Goal: Task Accomplishment & Management: Manage account settings

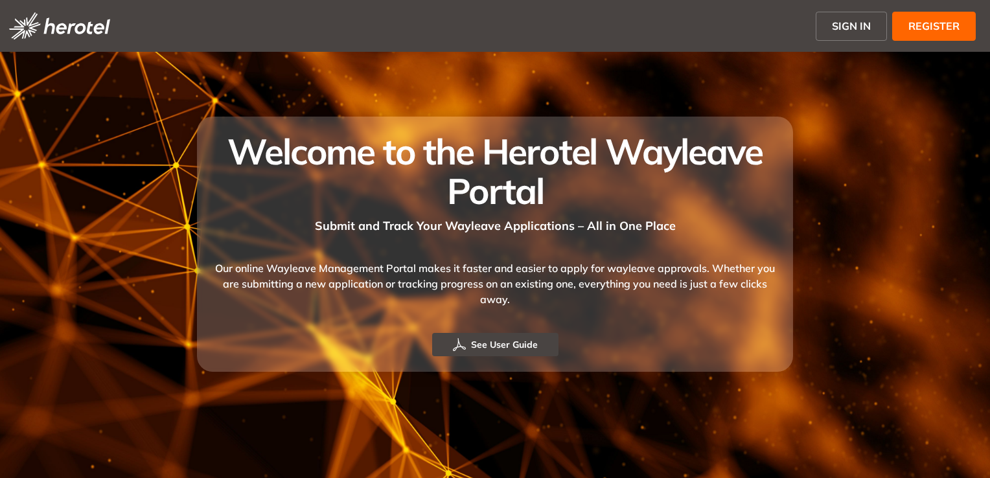
click at [852, 27] on span "SIGN IN" at bounding box center [851, 26] width 39 height 16
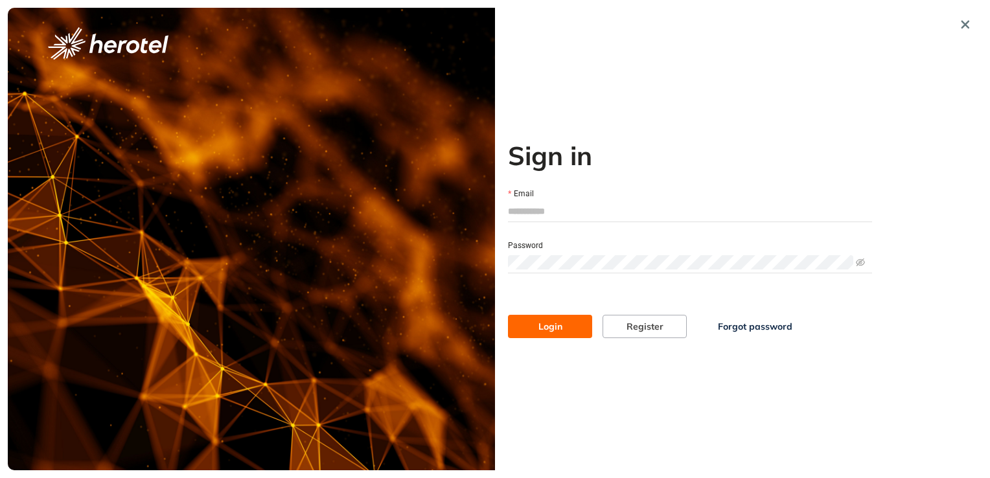
type input "**********"
click at [562, 330] on button "Login" at bounding box center [550, 326] width 84 height 23
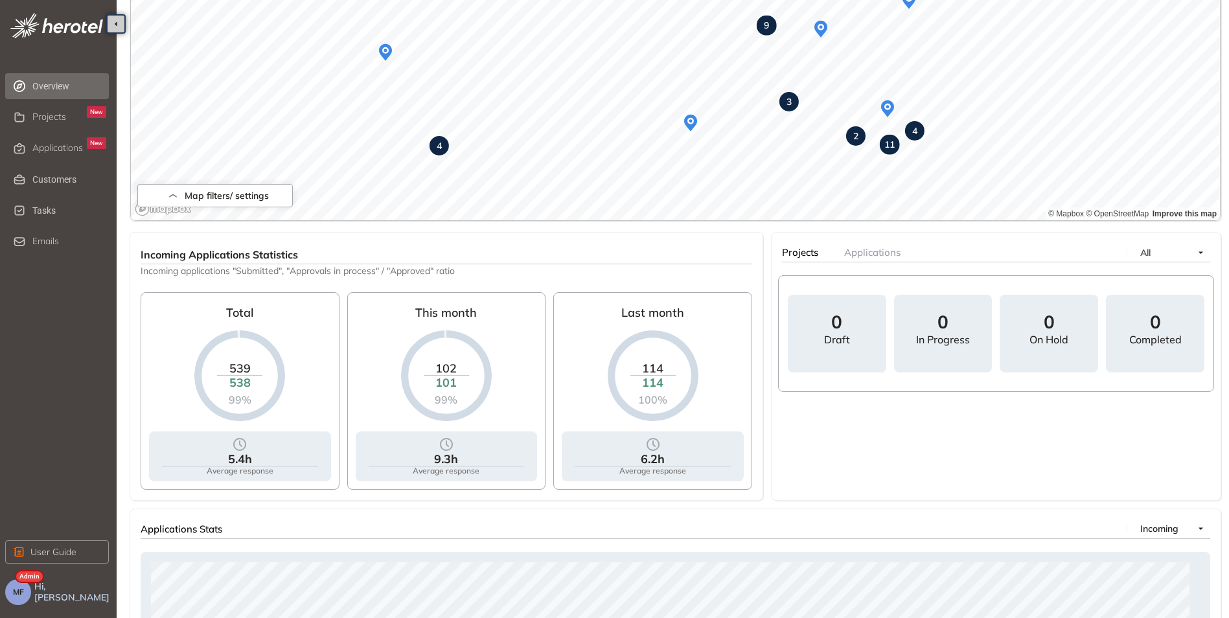
scroll to position [91, 0]
